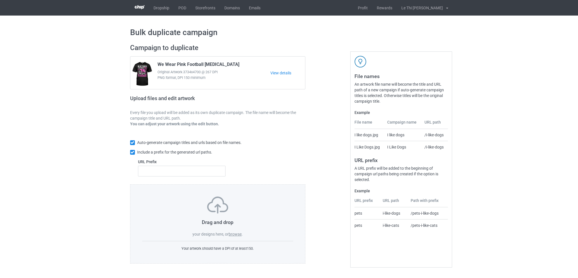
click at [236, 233] on label "browse" at bounding box center [235, 234] width 13 height 5
click at [0, 0] on input "browse" at bounding box center [0, 0] width 0 height 0
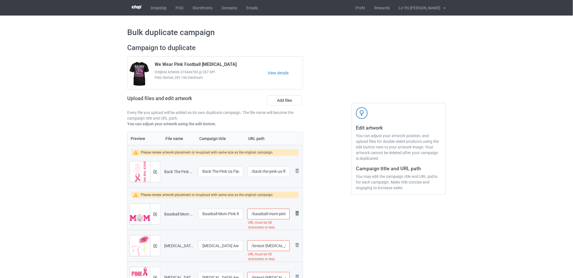
scroll to position [0, 73]
drag, startPoint x: 260, startPoint y: 209, endPoint x: 325, endPoint y: 213, distance: 65.4
click at [254, 213] on input "/baseball-mom-pink-ribbon-[MEDICAL_DATA]-awareness-fighters" at bounding box center [268, 213] width 42 height 11
drag, startPoint x: 250, startPoint y: 213, endPoint x: 312, endPoint y: 220, distance: 62.8
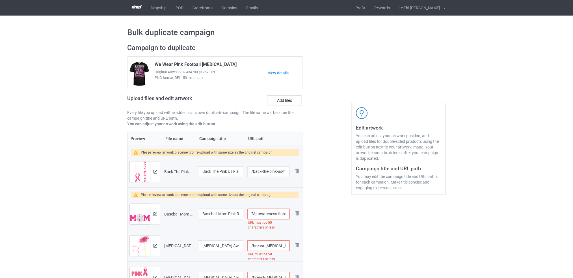
type input "/baseball-mom-pink-ribbon-[MEDICAL_DATA]"
click at [265, 242] on input "/breast-[MEDICAL_DATA]-awareness-pink-ribbon-daisy-flower-cat-lovers" at bounding box center [268, 245] width 42 height 11
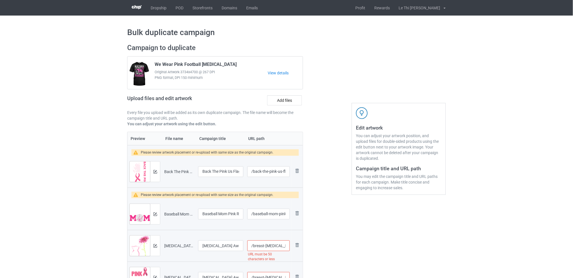
click at [265, 242] on input "/breast-[MEDICAL_DATA]-awareness-pink-ribbon-daisy-flower-cat-lovers" at bounding box center [268, 245] width 42 height 11
click at [278, 247] on input "/breast--cancerawareness-pink-ribbon-daisy-flower-cat-lovers" at bounding box center [268, 245] width 42 height 11
drag, startPoint x: 278, startPoint y: 246, endPoint x: 325, endPoint y: 244, distance: 46.6
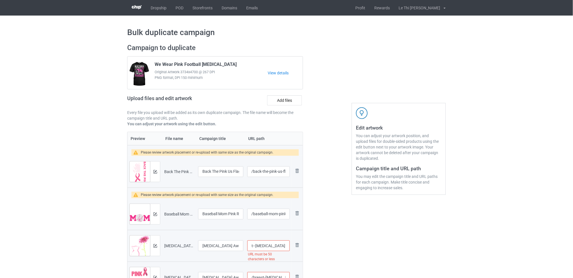
scroll to position [0, 0]
type input "/breast--[MEDICAL_DATA]"
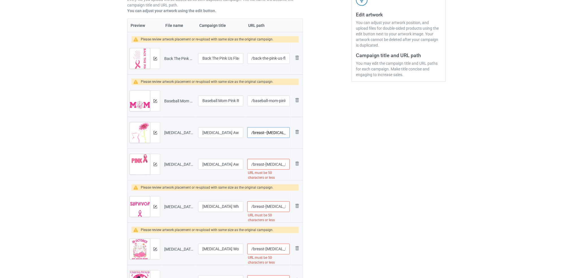
scroll to position [142, 0]
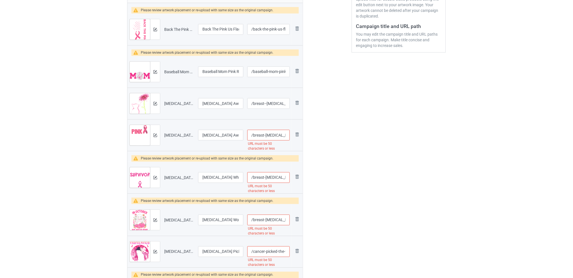
click at [259, 137] on input "/breast-[MEDICAL_DATA]-awareness-shirts-for-family-[MEDICAL_DATA]" at bounding box center [268, 135] width 42 height 11
drag, startPoint x: 265, startPoint y: 136, endPoint x: 426, endPoint y: 147, distance: 161.7
click at [263, 133] on input "/breast-[MEDICAL_DATA]-awareness-shirts-for-family-[MEDICAL_DATA]" at bounding box center [268, 135] width 42 height 11
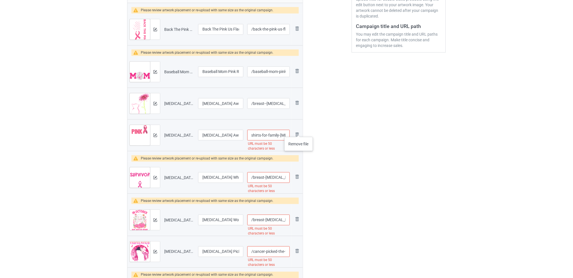
drag, startPoint x: 259, startPoint y: 133, endPoint x: 364, endPoint y: 137, distance: 104.6
type input "/breast-[MEDICAL_DATA]-awareness-shirts-for-family"
click at [256, 178] on input "/breast-[MEDICAL_DATA]-what-survivor-look-like-awareness-ribbon" at bounding box center [268, 177] width 42 height 11
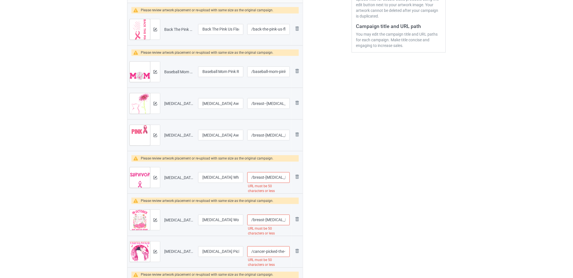
scroll to position [0, 64]
drag, startPoint x: 256, startPoint y: 178, endPoint x: 385, endPoint y: 183, distance: 129.2
click at [270, 182] on input "/breast-[MEDICAL_DATA]-what-survivor-look-like-awareness-ribbon" at bounding box center [268, 177] width 42 height 11
drag, startPoint x: 252, startPoint y: 177, endPoint x: 347, endPoint y: 185, distance: 95.5
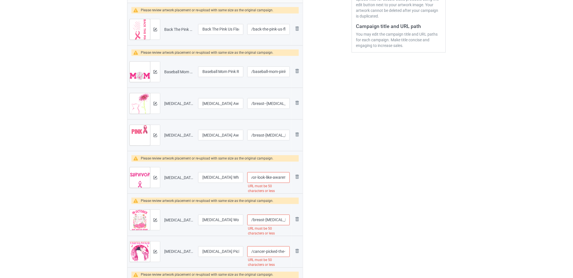
type input "/breast-[MEDICAL_DATA]-what-survivor-look-like"
click at [275, 222] on input "/breast-[MEDICAL_DATA]-women-[DATE]-ghosts-in-october-we-wear-pink" at bounding box center [268, 219] width 42 height 11
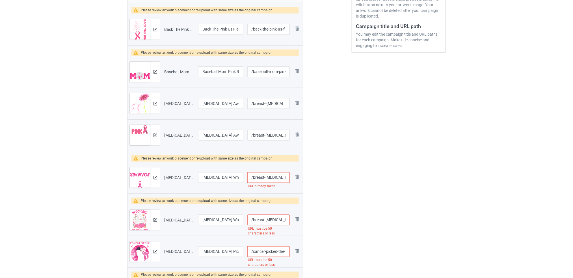
scroll to position [0, 81]
drag, startPoint x: 268, startPoint y: 219, endPoint x: 359, endPoint y: 230, distance: 91.6
click at [268, 216] on input "/breast-[MEDICAL_DATA]-women-[DATE]-ghosts-in-october-we-wear-pink" at bounding box center [268, 219] width 42 height 11
drag, startPoint x: 260, startPoint y: 221, endPoint x: 319, endPoint y: 222, distance: 58.8
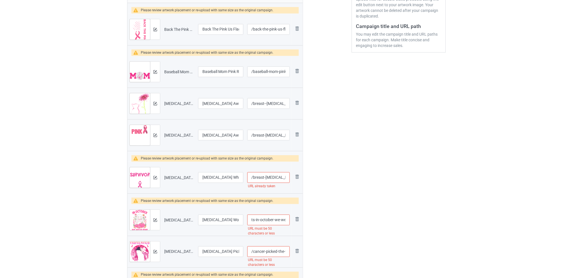
type input "/breast-[MEDICAL_DATA]-women-[DATE]-ghosts-in-october"
click at [262, 174] on input "/breast-[MEDICAL_DATA]-what-survivor-look-like" at bounding box center [268, 177] width 42 height 11
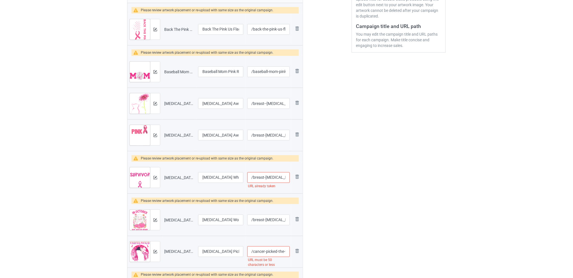
scroll to position [0, 32]
drag, startPoint x: 271, startPoint y: 175, endPoint x: 383, endPoint y: 180, distance: 112.8
click at [262, 174] on input "/breast-[MEDICAL_DATA]-what-survivor-look-like" at bounding box center [268, 177] width 42 height 11
drag, startPoint x: 254, startPoint y: 176, endPoint x: 375, endPoint y: 185, distance: 120.7
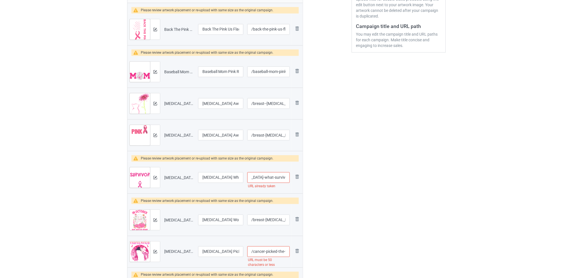
type input "/breast-[MEDICAL_DATA]-what"
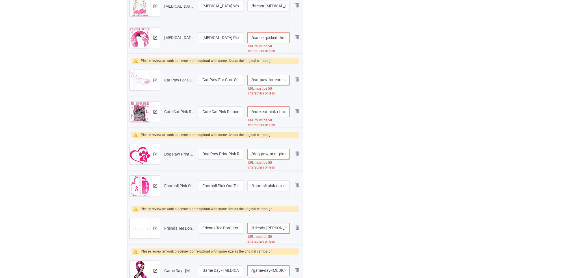
scroll to position [0, 72]
drag, startPoint x: 273, startPoint y: 36, endPoint x: 403, endPoint y: 40, distance: 129.1
click at [403, 40] on div "Campaign to duplicate We Wear Pink Football [MEDICAL_DATA] Original Artwork 373…" at bounding box center [286, 78] width 326 height 788
click at [268, 39] on input "/cancer-picked-the-wrong-witch-[MEDICAL_DATA]-[DATE]-cat" at bounding box center [268, 37] width 42 height 11
drag, startPoint x: 260, startPoint y: 34, endPoint x: 385, endPoint y: 53, distance: 126.5
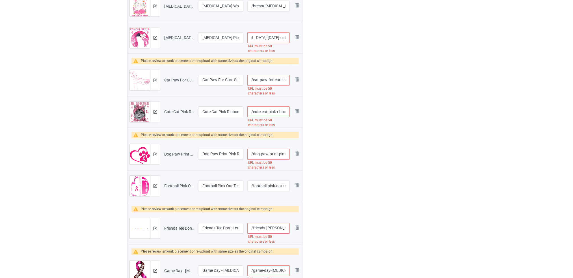
click at [385, 53] on div "Campaign to duplicate We Wear Pink Football [MEDICAL_DATA] Original Artwork 373…" at bounding box center [286, 78] width 326 height 788
type input "/cancer-picked-the-wrong-witch-[MEDICAL_DATA]"
drag, startPoint x: 271, startPoint y: 81, endPoint x: 334, endPoint y: 92, distance: 64.1
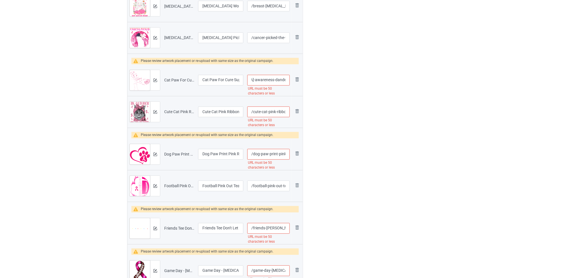
click at [334, 92] on div "Campaign to duplicate We Wear Pink Football [MEDICAL_DATA] Original Artwork 373…" at bounding box center [286, 78] width 326 height 788
click at [267, 78] on input "/cat-paw-for-cure-support-[MEDICAL_DATA]-awareness-dandelion" at bounding box center [268, 80] width 42 height 11
drag, startPoint x: 267, startPoint y: 78, endPoint x: 338, endPoint y: 87, distance: 72.3
click at [338, 87] on div "Campaign to duplicate We Wear Pink Football [MEDICAL_DATA] Original Artwork 373…" at bounding box center [286, 78] width 326 height 788
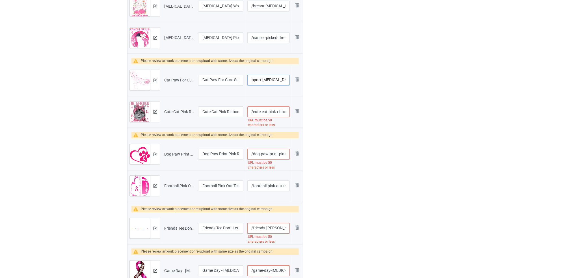
type input "/cat-paw-for-cure-support-[MEDICAL_DATA]"
drag, startPoint x: 265, startPoint y: 112, endPoint x: 355, endPoint y: 120, distance: 90.1
click at [359, 120] on div "Campaign to duplicate We Wear Pink Football [MEDICAL_DATA] Original Artwork 373…" at bounding box center [286, 78] width 326 height 788
click at [264, 110] on input "/cute-cat-pink-ribbon-[MEDICAL_DATA]-in-october-we-wear-pink" at bounding box center [268, 111] width 42 height 11
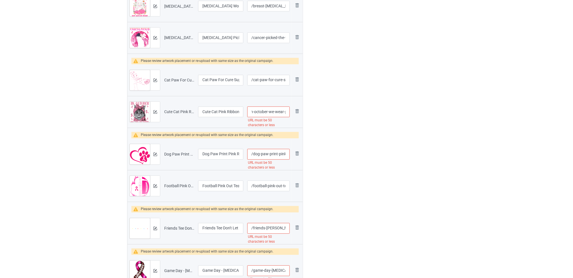
drag, startPoint x: 260, startPoint y: 110, endPoint x: 346, endPoint y: 117, distance: 85.6
click at [351, 117] on div "Campaign to duplicate We Wear Pink Football [MEDICAL_DATA] Original Artwork 373…" at bounding box center [286, 78] width 326 height 788
type input "/cute-cat-pink-ribbon-[MEDICAL_DATA]-in-october"
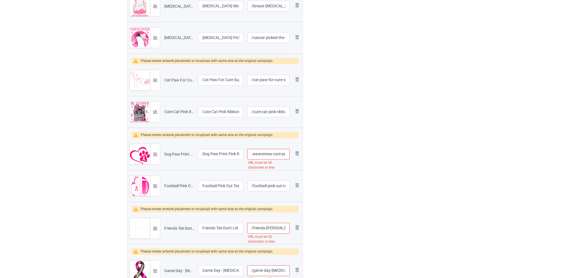
drag, startPoint x: 268, startPoint y: 157, endPoint x: 342, endPoint y: 158, distance: 73.4
click at [342, 158] on div "Campaign to duplicate We Wear Pink Football [MEDICAL_DATA] Original Artwork 373…" at bounding box center [286, 78] width 326 height 788
click at [264, 151] on input "/dog-paw-print-pink-ribbon-[MEDICAL_DATA]-awareness-cute-puppy" at bounding box center [268, 154] width 42 height 11
drag, startPoint x: 264, startPoint y: 151, endPoint x: 319, endPoint y: 160, distance: 55.0
click at [323, 160] on div "Campaign to duplicate We Wear Pink Football [MEDICAL_DATA] Original Artwork 373…" at bounding box center [286, 78] width 326 height 788
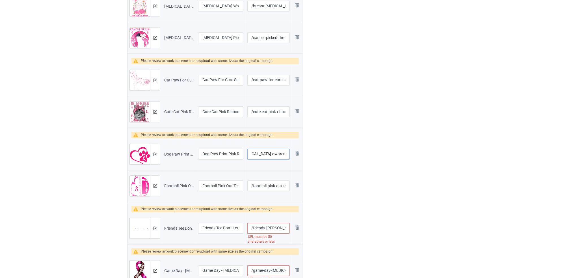
scroll to position [0, 58]
type input "/dog-paw-print-pink-ribbon-[MEDICAL_DATA]-awareness"
drag, startPoint x: 267, startPoint y: 227, endPoint x: 366, endPoint y: 234, distance: 98.9
click at [366, 234] on div "Campaign to duplicate We Wear Pink Football [MEDICAL_DATA] Original Artwork 373…" at bounding box center [286, 78] width 326 height 788
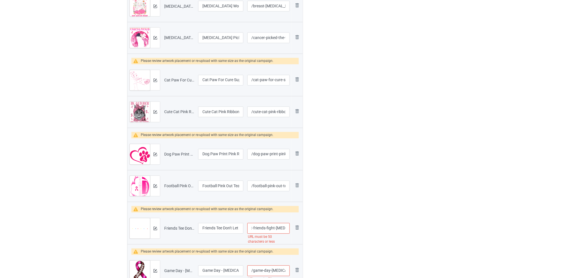
click at [263, 228] on input "/friends-[PERSON_NAME]-don-t-let-friends-fight-[MEDICAL_DATA]-alone" at bounding box center [268, 228] width 42 height 11
drag, startPoint x: 263, startPoint y: 228, endPoint x: 314, endPoint y: 234, distance: 51.8
click at [314, 234] on div "Campaign to duplicate We Wear Pink Football [MEDICAL_DATA] Original Artwork 373…" at bounding box center [286, 78] width 326 height 788
type input "/friends-[PERSON_NAME]-don-t-let-friends-fight-breast"
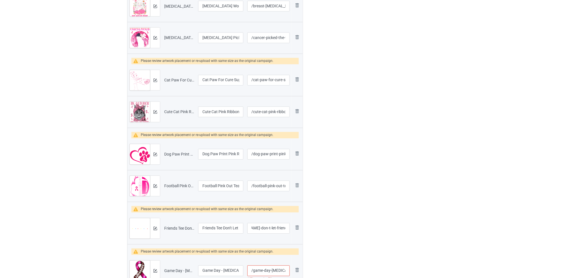
scroll to position [0, 0]
click at [351, 243] on div "Edit artwork You can adjust your artwork position, and upload files for double-…" at bounding box center [398, 78] width 102 height 788
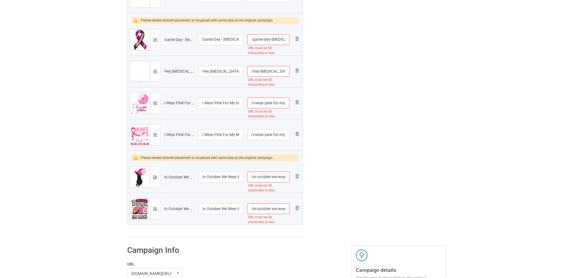
scroll to position [0, 65]
drag, startPoint x: 265, startPoint y: 40, endPoint x: 329, endPoint y: 45, distance: 64.6
click at [267, 38] on input "/game-day-[MEDICAL_DATA]-awareness-pink-football-ribbon" at bounding box center [268, 39] width 42 height 11
drag, startPoint x: 257, startPoint y: 39, endPoint x: 330, endPoint y: 49, distance: 74.2
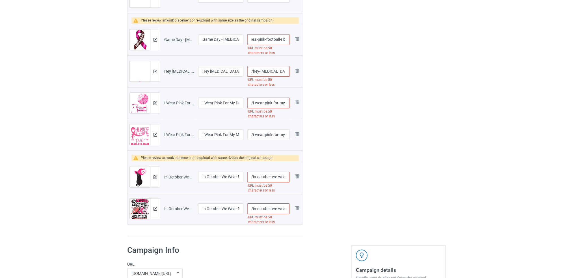
type input "/game-day-[MEDICAL_DATA]-awareness-pink"
click at [270, 70] on input "/hey-[MEDICAL_DATA]-cat-pink-ribbon-for-[MEDICAL_DATA]-awareness" at bounding box center [268, 71] width 42 height 11
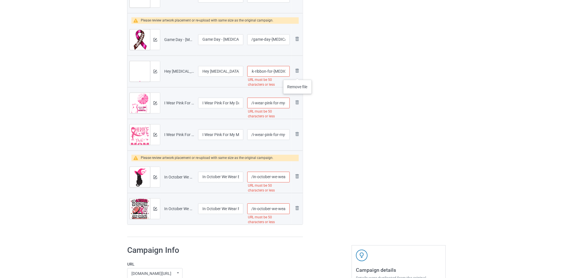
scroll to position [0, 65]
drag, startPoint x: 277, startPoint y: 70, endPoint x: 319, endPoint y: 75, distance: 42.9
type input "/hey-[MEDICAL_DATA]-cat"
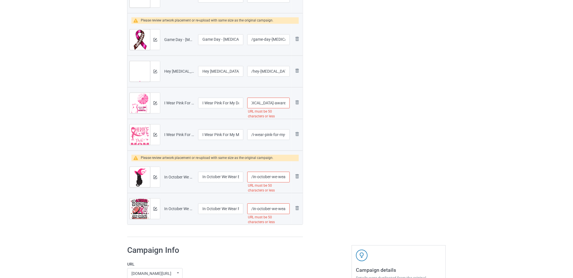
scroll to position [0, 68]
drag, startPoint x: 269, startPoint y: 101, endPoint x: 301, endPoint y: 101, distance: 31.1
click at [301, 101] on tr "Preview and edit artwork I Wear Pink For My Daughter [MEDICAL_DATA] Awareness C…" at bounding box center [214, 103] width 175 height 32
click at [261, 102] on input "/i-wear-pink-for-my-daughter-[MEDICAL_DATA]-awareness-cat" at bounding box center [268, 102] width 42 height 11
drag, startPoint x: 259, startPoint y: 102, endPoint x: 312, endPoint y: 105, distance: 52.6
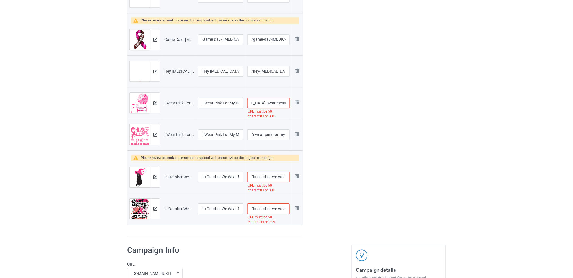
type input "/i-wear-pink-for-my-daughter-[MEDICAL_DATA]"
click at [273, 179] on input "/in-october-we-wear-black-cat-witch-hat-[MEDICAL_DATA]" at bounding box center [268, 176] width 42 height 11
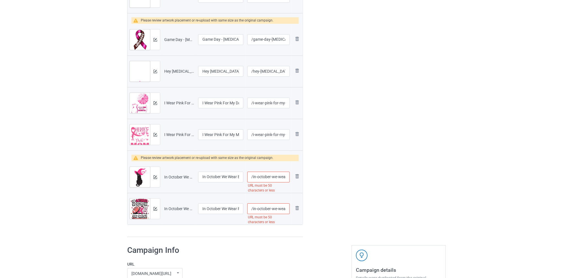
scroll to position [0, 60]
drag, startPoint x: 278, startPoint y: 178, endPoint x: 314, endPoint y: 180, distance: 35.6
click at [263, 172] on input "/in-october-we-wear-black-cat-witch-hat-[MEDICAL_DATA]" at bounding box center [268, 176] width 42 height 11
drag, startPoint x: 258, startPoint y: 176, endPoint x: 314, endPoint y: 181, distance: 55.6
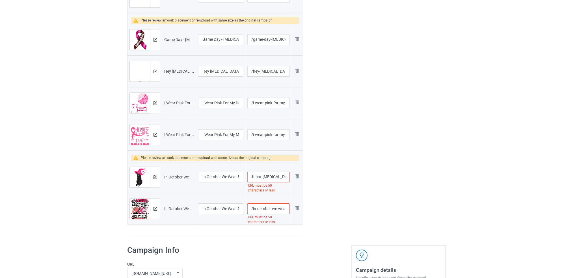
type input "/in-october-we-wear-black-cat-witch-hat"
drag, startPoint x: 265, startPoint y: 208, endPoint x: 342, endPoint y: 212, distance: 77.7
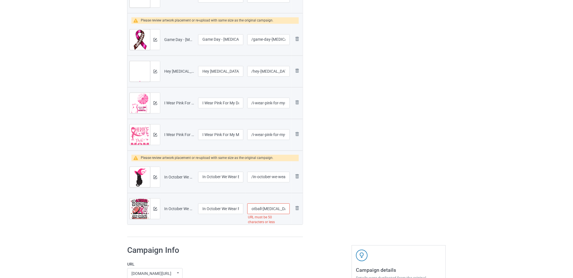
click at [258, 210] on input "/in-october-we-wear-pink-and-watch-football-[MEDICAL_DATA]" at bounding box center [268, 208] width 42 height 11
drag, startPoint x: 259, startPoint y: 208, endPoint x: 340, endPoint y: 214, distance: 81.5
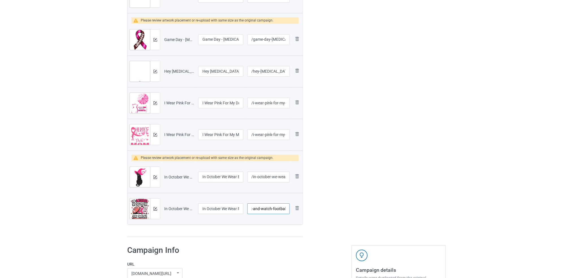
type input "/in-october-we-wear-pink-and-watch-football"
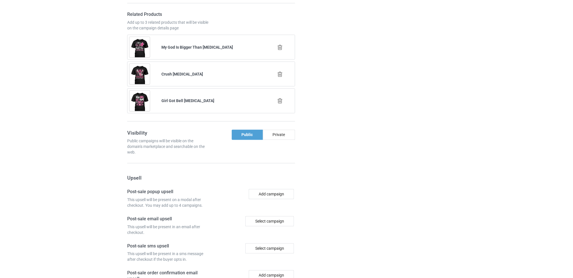
scroll to position [1159, 0]
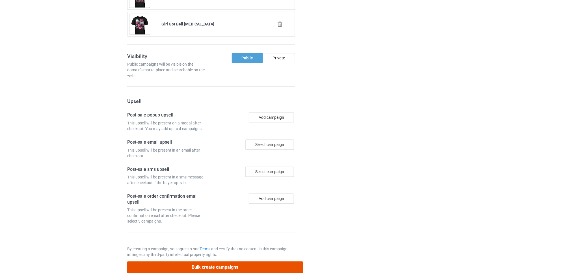
click at [236, 261] on button "Bulk create campaigns" at bounding box center [215, 267] width 176 height 12
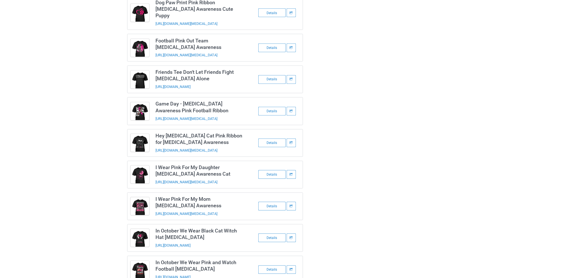
scroll to position [0, 0]
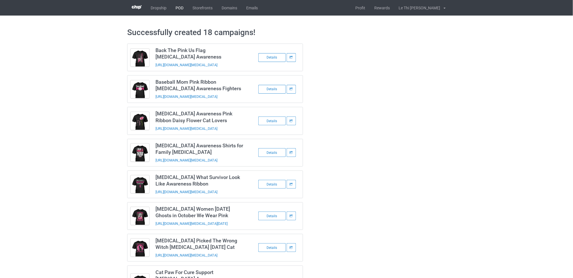
click at [177, 8] on link "POD" at bounding box center [179, 8] width 17 height 16
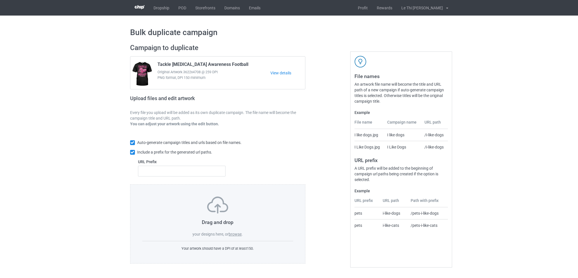
click at [235, 234] on label "browse" at bounding box center [235, 234] width 13 height 5
click at [0, 0] on input "browse" at bounding box center [0, 0] width 0 height 0
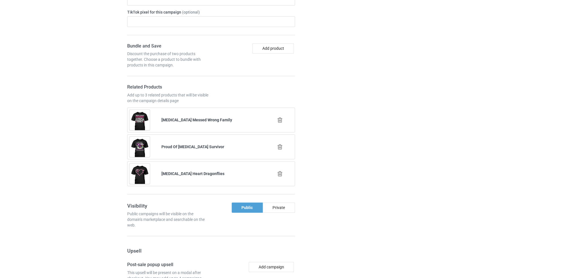
scroll to position [535, 0]
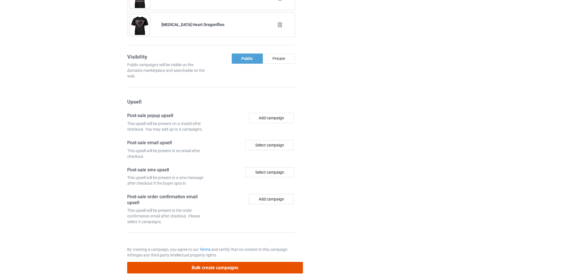
click at [219, 262] on button "Bulk create campaigns" at bounding box center [215, 268] width 176 height 12
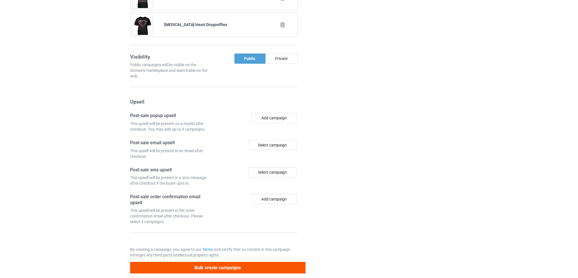
scroll to position [0, 0]
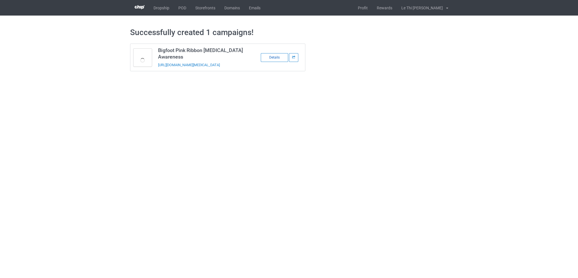
click at [274, 59] on div "Details" at bounding box center [274, 57] width 27 height 9
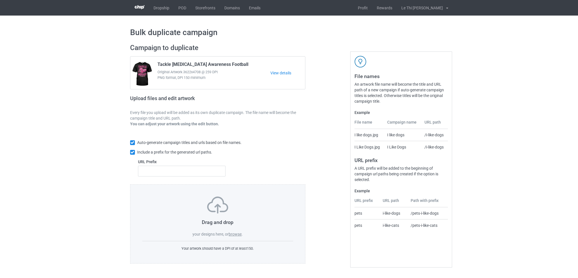
click at [235, 236] on label "browse" at bounding box center [235, 234] width 13 height 5
click at [0, 0] on input "browse" at bounding box center [0, 0] width 0 height 0
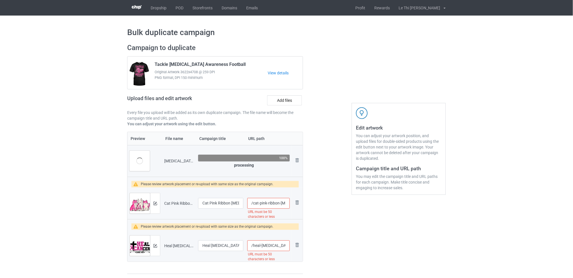
click at [265, 203] on input "/cat-pink-ribbon-breast-cancer-awareness-cute-kitten-kitty" at bounding box center [268, 203] width 42 height 11
drag, startPoint x: 265, startPoint y: 203, endPoint x: 306, endPoint y: 206, distance: 40.5
click at [306, 206] on div "Campaign to duplicate Tackle Breast Cancer Awareness Football Original Artwork …" at bounding box center [215, 159] width 184 height 238
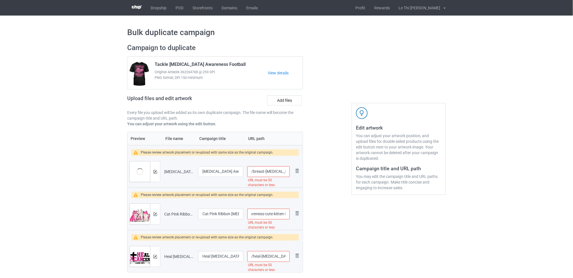
scroll to position [0, 0]
click at [266, 201] on td "/cat-pink-ribbon-breast-cancer-awareness-cute-kitten-kitty URL must be 50 chara…" at bounding box center [268, 214] width 46 height 32
click at [264, 173] on input "/breast-cancer-awareness-women-pink-out-ribbon-football" at bounding box center [268, 171] width 42 height 11
drag, startPoint x: 277, startPoint y: 172, endPoint x: 314, endPoint y: 172, distance: 37.0
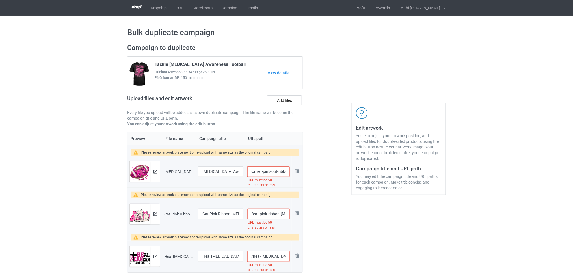
click at [314, 172] on div "Campaign to duplicate Tackle Breast Cancer Awareness Football Original Artwork …" at bounding box center [286, 164] width 326 height 249
type input "/breast-cancer-football"
drag, startPoint x: 275, startPoint y: 212, endPoint x: 290, endPoint y: 214, distance: 15.7
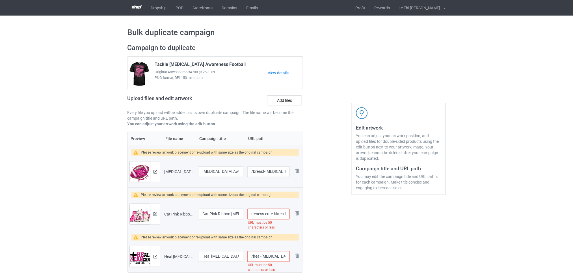
click at [290, 214] on td "/cat-pink-ribbon-breast-cancer-awareness-cute-kitten-kitty URL must be 50 chara…" at bounding box center [268, 214] width 46 height 32
click at [256, 215] on input "/cat-pink-ribbon-breast-cancer-awareness-cute-kitten-kitty" at bounding box center [268, 213] width 42 height 11
drag, startPoint x: 256, startPoint y: 215, endPoint x: 315, endPoint y: 215, distance: 58.8
click at [315, 215] on div "Campaign to duplicate Tackle Breast Cancer Awareness Football Original Artwork …" at bounding box center [286, 164] width 326 height 249
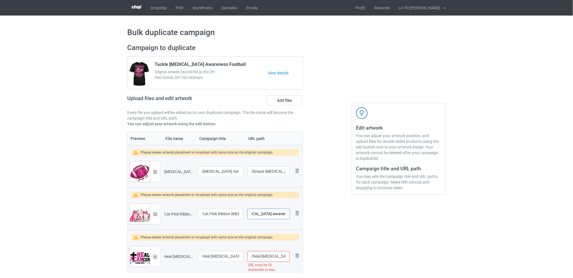
type input "/cat-pink-ribbon-breast-cancer-awareness"
drag, startPoint x: 275, startPoint y: 257, endPoint x: 302, endPoint y: 257, distance: 26.8
click at [302, 257] on tr "Preview and edit artwork Heal Cancer Christian Believe God Breast Cancer Awaren…" at bounding box center [214, 256] width 175 height 32
click at [258, 258] on input "/heal-cancer-christian-believe-god-breast-cancer-awareness" at bounding box center [268, 256] width 42 height 11
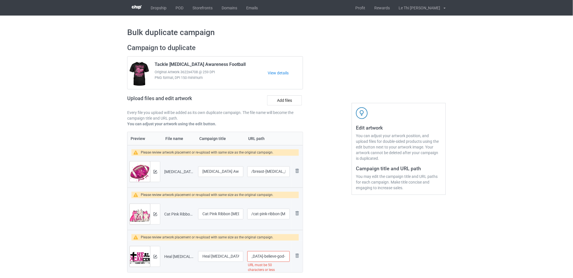
drag, startPoint x: 252, startPoint y: 258, endPoint x: 308, endPoint y: 257, distance: 55.7
click at [308, 257] on div "Campaign to duplicate Tackle Breast Cancer Awareness Football Original Artwork …" at bounding box center [286, 164] width 326 height 249
type input "/heal-cancer-christian-believe-god-breast"
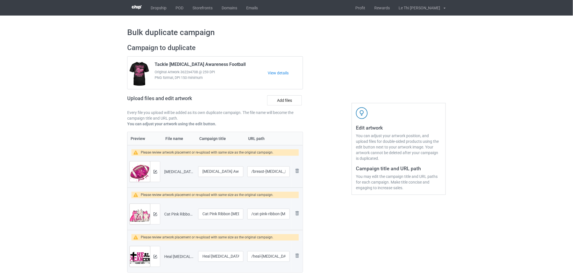
click at [364, 250] on div "Edit artwork You can adjust your artwork position, and upload files for double-…" at bounding box center [398, 164] width 102 height 249
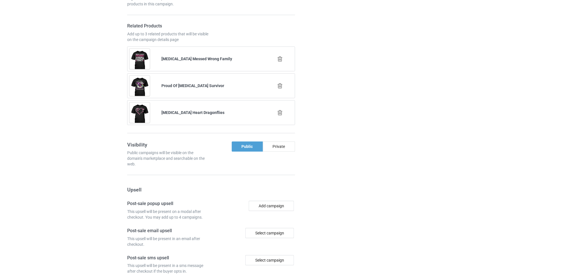
scroll to position [620, 0]
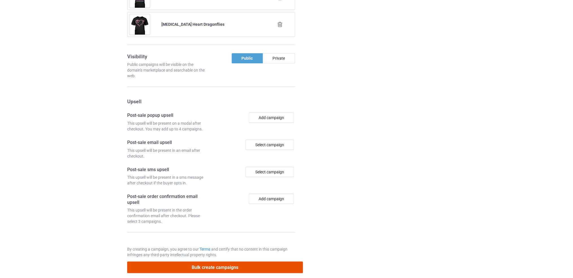
click at [229, 262] on button "Bulk create campaigns" at bounding box center [215, 267] width 176 height 12
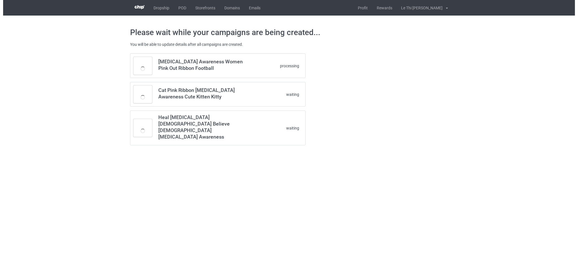
scroll to position [0, 0]
